Goal: Task Accomplishment & Management: Use online tool/utility

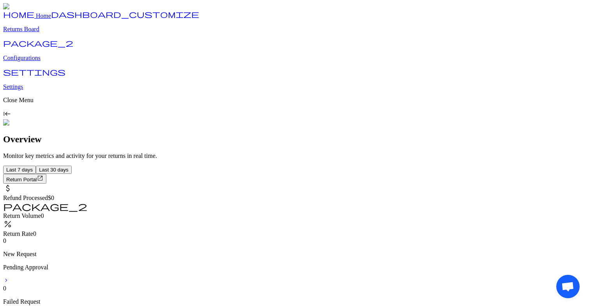
click at [56, 62] on link "package_2 Configurations" at bounding box center [294, 51] width 582 height 20
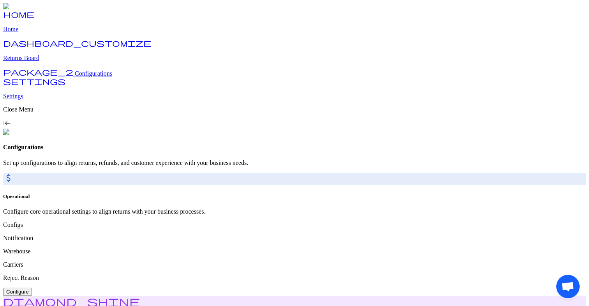
click at [29, 289] on span "Configure" at bounding box center [17, 292] width 23 height 6
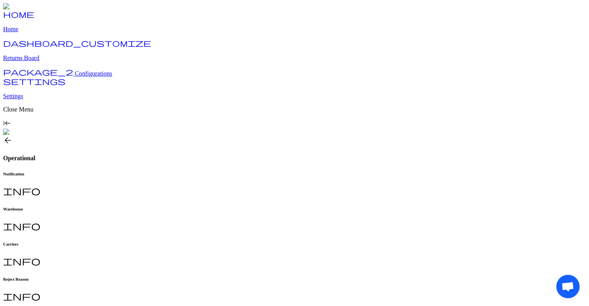
click at [289, 276] on h6 "Reject Reason" at bounding box center [294, 278] width 582 height 5
type input "**********"
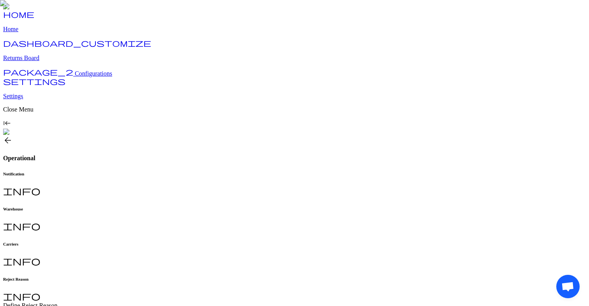
click at [236, 241] on h6 "Carriers" at bounding box center [294, 243] width 582 height 5
click at [282, 276] on h6 "Reject Reason" at bounding box center [294, 278] width 582 height 5
type input "**********"
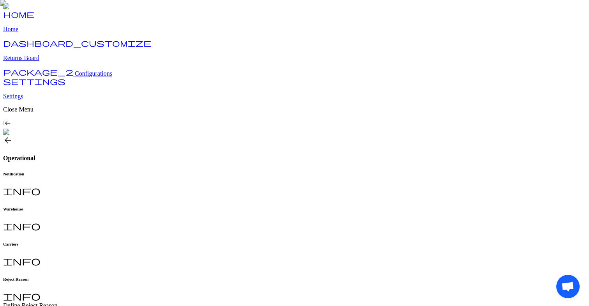
type input "*"
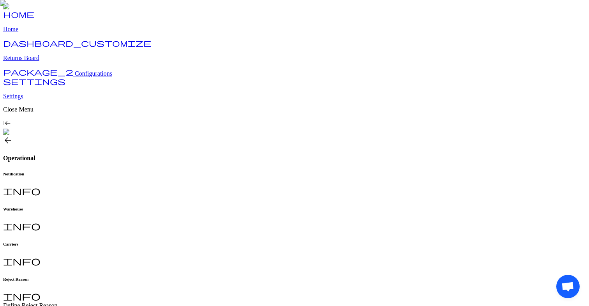
type input "****"
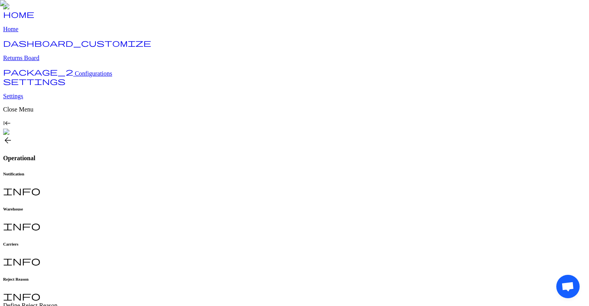
click at [42, 62] on p "Returns Board" at bounding box center [294, 58] width 582 height 7
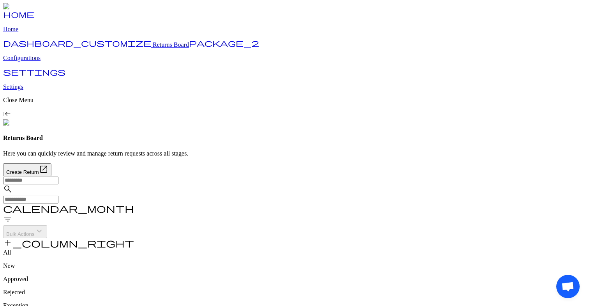
click at [58, 176] on input "text" at bounding box center [30, 180] width 55 height 8
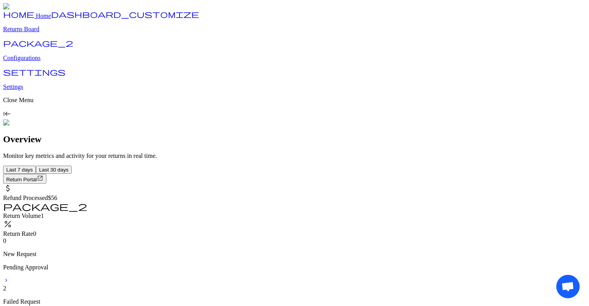
click at [51, 33] on p "Returns Board" at bounding box center [294, 29] width 582 height 7
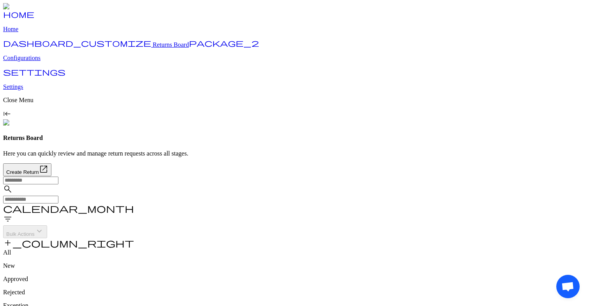
click at [58, 195] on input "text" at bounding box center [30, 199] width 55 height 8
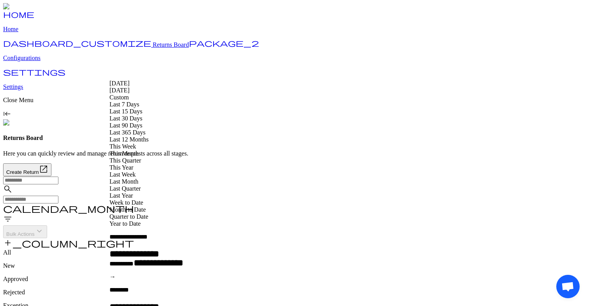
type input "**********"
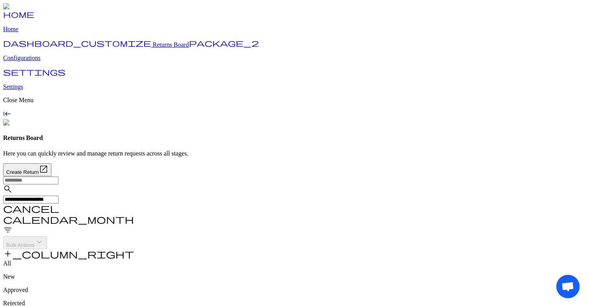
click at [58, 176] on input "text" at bounding box center [30, 180] width 55 height 8
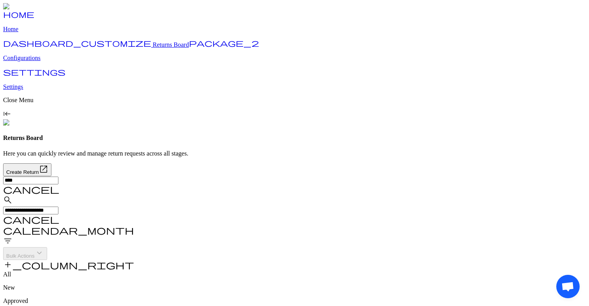
type input "****"
click at [58, 176] on input "****" at bounding box center [30, 180] width 55 height 8
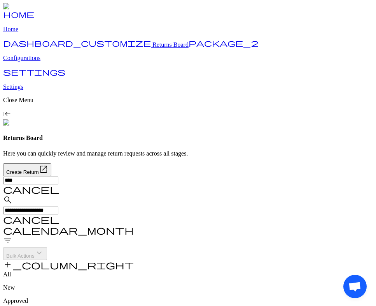
click at [59, 184] on span "cancel" at bounding box center [31, 188] width 56 height 9
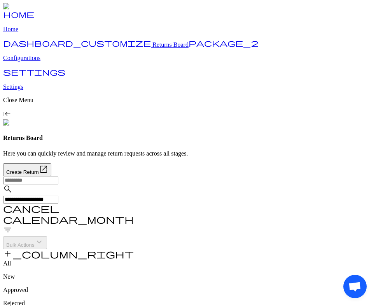
click at [58, 176] on input "text" at bounding box center [30, 180] width 55 height 8
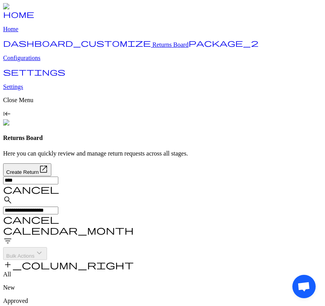
type input "****"
click at [59, 184] on span "cancel" at bounding box center [31, 188] width 56 height 9
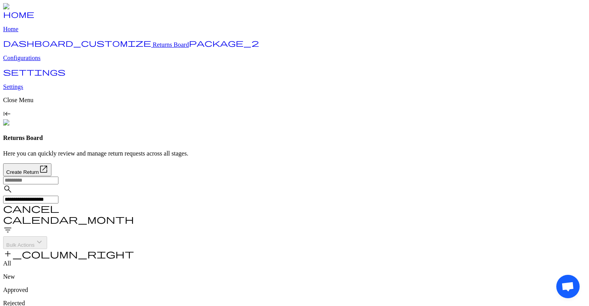
click at [58, 176] on input "text" at bounding box center [30, 180] width 55 height 8
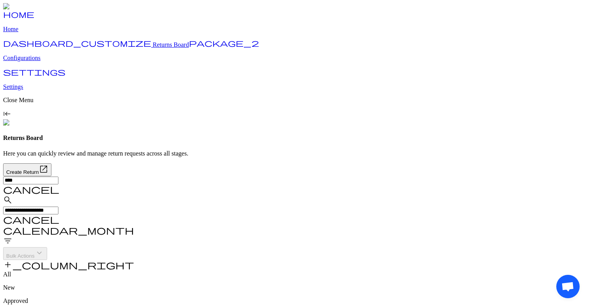
type input "****"
click at [59, 184] on span "cancel" at bounding box center [31, 188] width 56 height 9
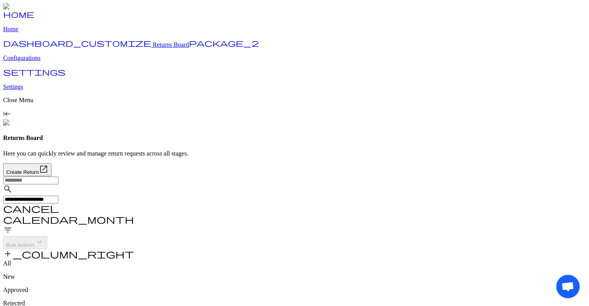
click at [59, 203] on span "cancel" at bounding box center [31, 207] width 56 height 9
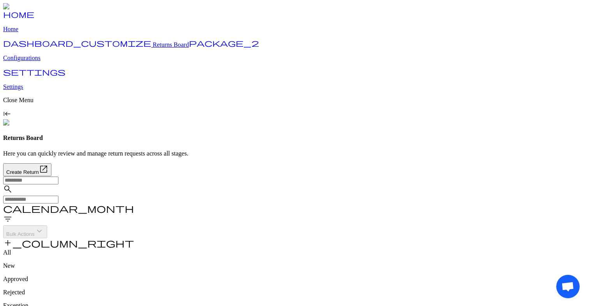
click at [12, 214] on span "filter_list" at bounding box center [7, 218] width 9 height 9
click at [480, 72] on p "Approved" at bounding box center [520, 75] width 125 height 7
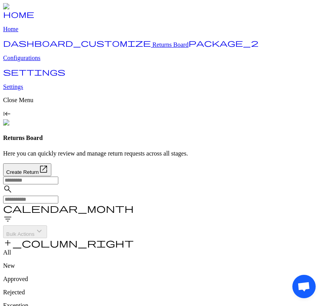
click at [12, 214] on span "filter_list" at bounding box center [7, 218] width 9 height 9
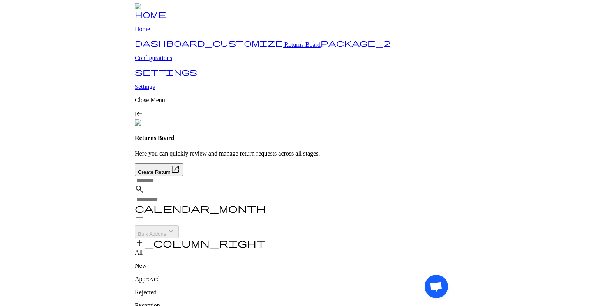
scroll to position [0, 150]
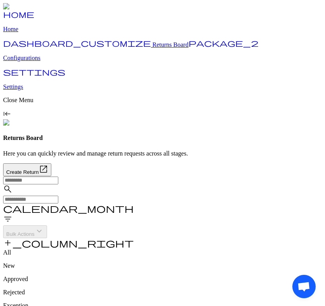
click at [12, 214] on span "filter_list" at bounding box center [7, 218] width 9 height 9
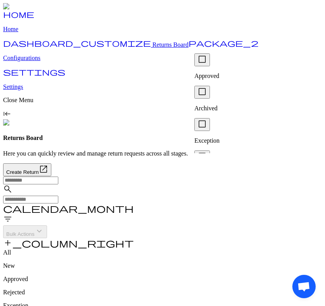
click at [225, 72] on p "Approved" at bounding box center [257, 75] width 125 height 7
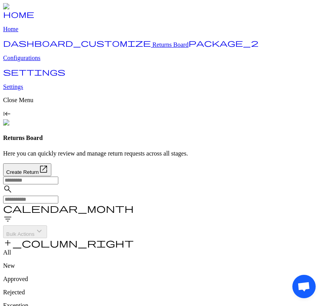
click at [12, 214] on span "filter_list" at bounding box center [7, 218] width 9 height 9
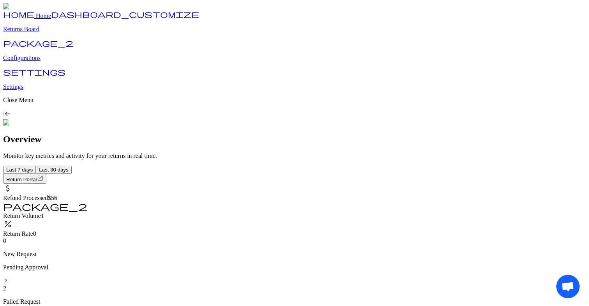
click at [51, 33] on p "Returns Board" at bounding box center [294, 29] width 582 height 7
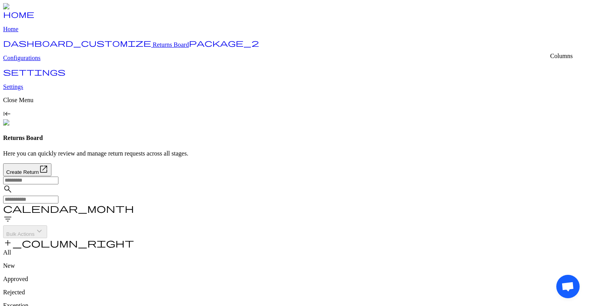
click at [134, 238] on span "add_column_right" at bounding box center [68, 242] width 131 height 9
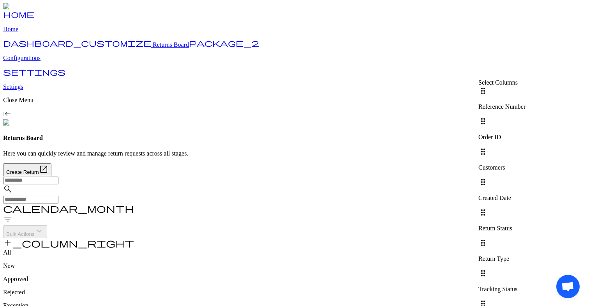
click at [525, 147] on div at bounding box center [501, 147] width 47 height 0
click at [525, 177] on div at bounding box center [501, 177] width 47 height 0
click at [525, 208] on div at bounding box center [501, 208] width 47 height 0
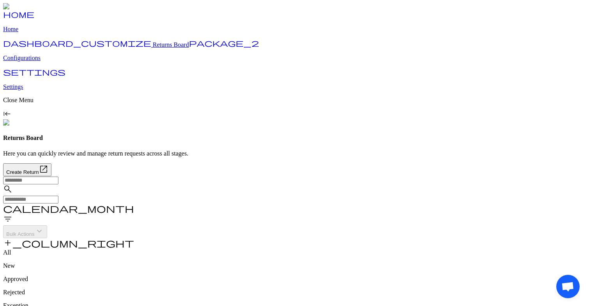
click at [134, 238] on span "add_column_right" at bounding box center [68, 242] width 131 height 9
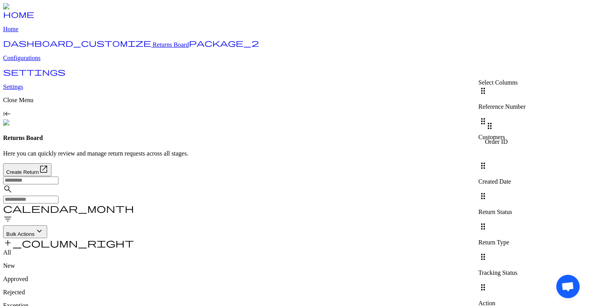
drag, startPoint x: 488, startPoint y: 117, endPoint x: 488, endPoint y: 156, distance: 38.9
click at [488, 156] on div "drag_indicator Reference Number drag_indicator Order ID drag_indicator Customer…" at bounding box center [524, 199] width 93 height 227
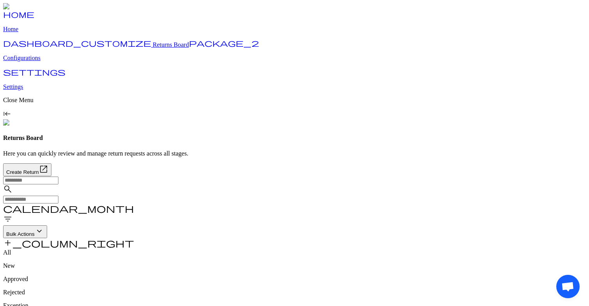
click at [442, 249] on div "All New Approved Rejected Exception Archived" at bounding box center [294, 285] width 582 height 73
click at [134, 238] on span "add_column_right" at bounding box center [68, 242] width 131 height 9
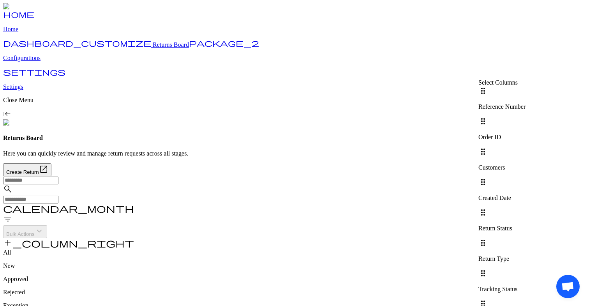
click at [525, 177] on div at bounding box center [501, 177] width 47 height 0
click at [525, 208] on div at bounding box center [501, 208] width 47 height 0
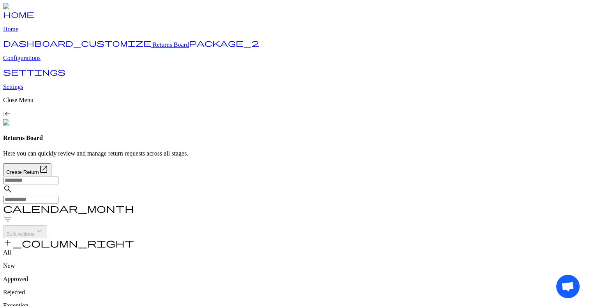
click at [134, 238] on span "add_column_right" at bounding box center [68, 242] width 131 height 9
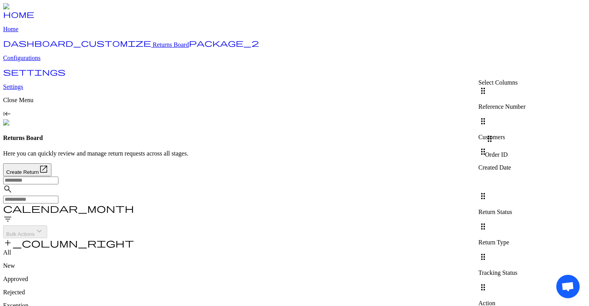
drag, startPoint x: 487, startPoint y: 116, endPoint x: 487, endPoint y: 143, distance: 26.1
click at [487, 143] on div "drag_indicator Reference Number drag_indicator Order ID drag_indicator Customer…" at bounding box center [524, 199] width 93 height 227
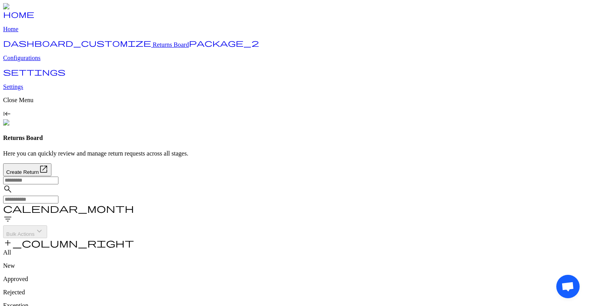
click at [134, 238] on span "add_column_right" at bounding box center [68, 242] width 131 height 9
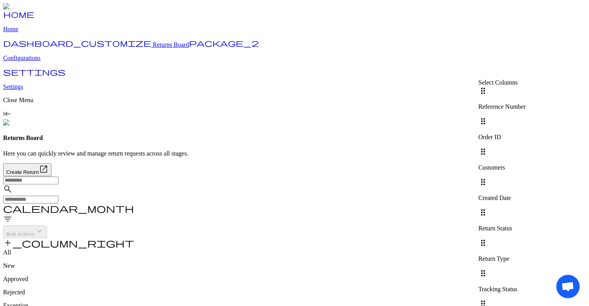
click at [466, 176] on div "search calendar_month filter_list Bulk Actions keyboard_arrow_down add_column_r…" at bounding box center [294, 212] width 582 height 73
